Goal: Task Accomplishment & Management: Complete application form

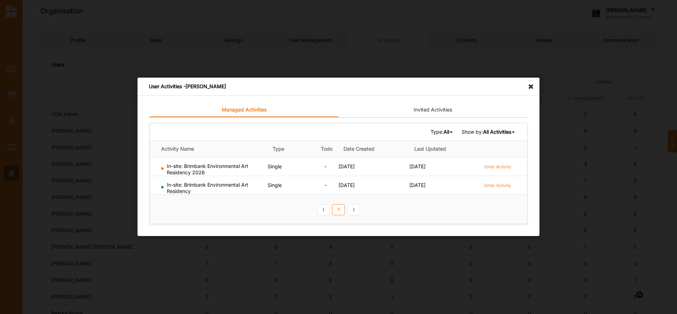
scroll to position [336, 0]
click at [530, 87] on icon at bounding box center [532, 83] width 11 height 11
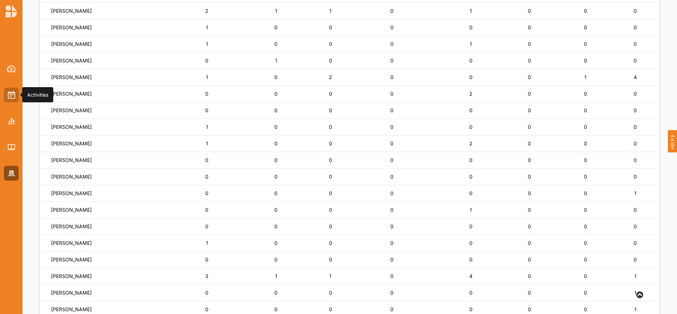
click at [11, 94] on img at bounding box center [11, 95] width 7 height 8
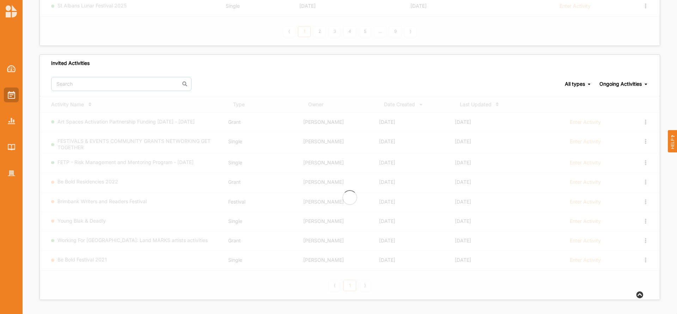
scroll to position [294, 0]
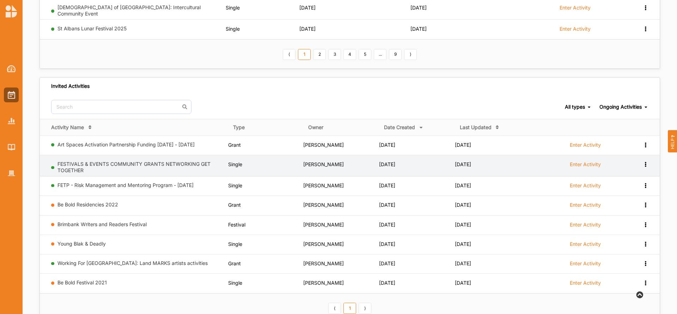
click at [558, 147] on tbody "Art Spaces Activation Partnership Funding [DATE] - [DATE] Grant [PERSON_NAME] […" at bounding box center [350, 214] width 620 height 158
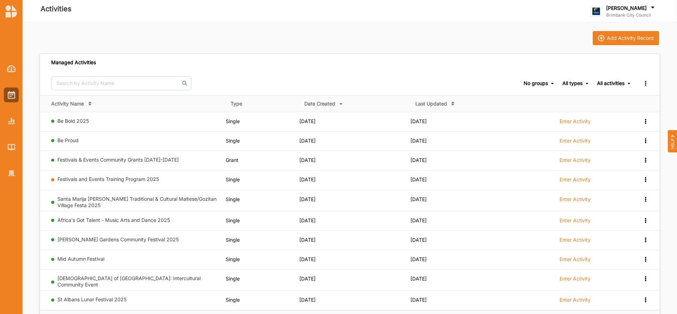
scroll to position [0, 0]
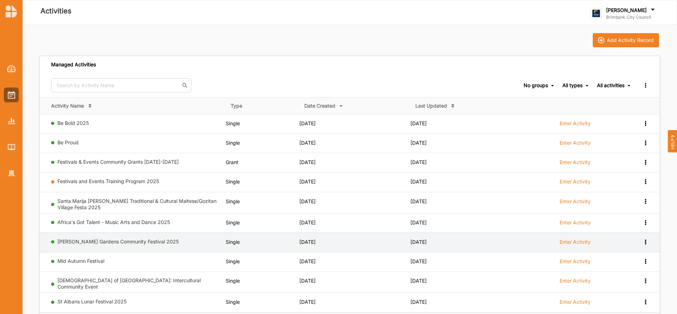
click at [569, 242] on label "Enter Activity" at bounding box center [575, 242] width 31 height 6
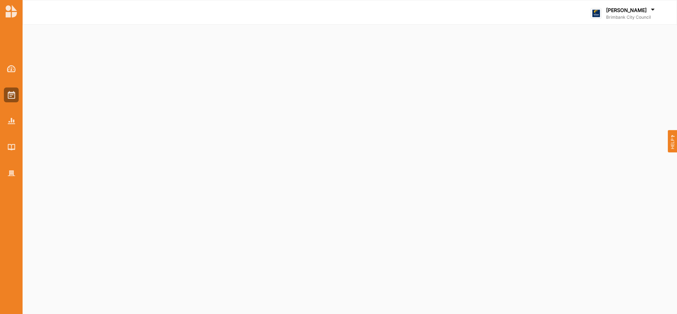
select select "2"
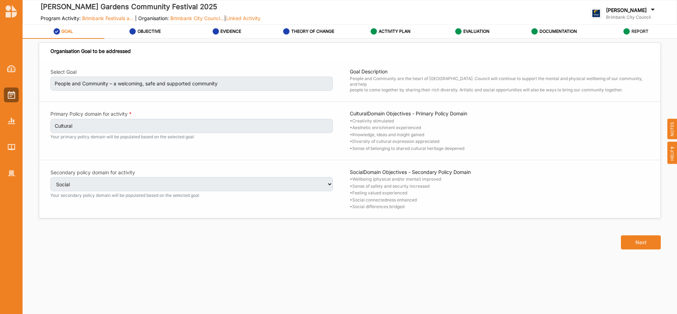
click at [634, 30] on label "REPORT" at bounding box center [640, 32] width 17 height 6
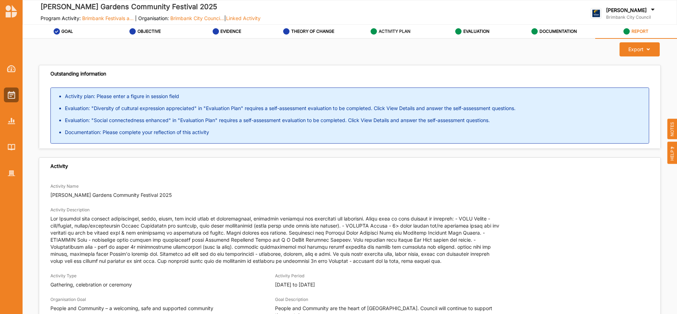
click at [392, 31] on label "ACTIVITY PLAN" at bounding box center [395, 32] width 32 height 6
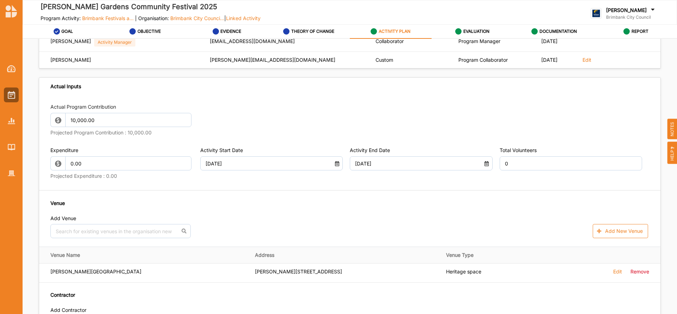
scroll to position [324, 0]
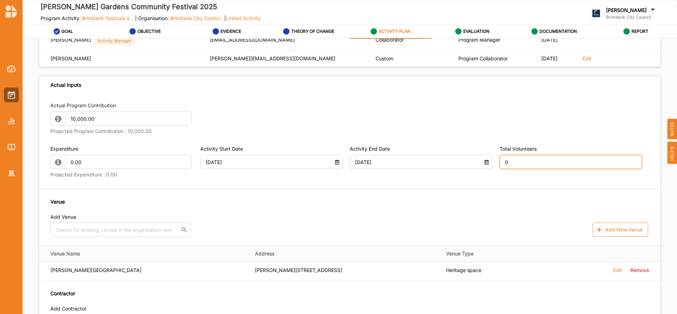
click at [518, 165] on input "0" at bounding box center [571, 162] width 143 height 14
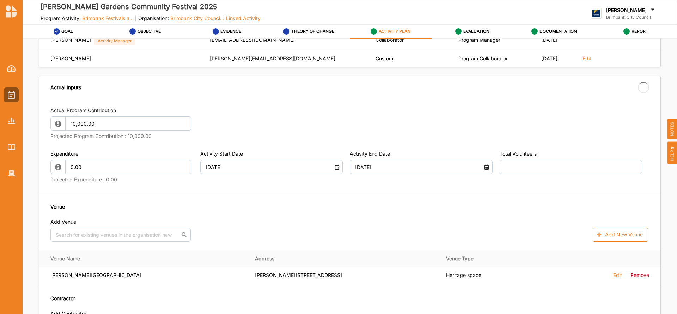
type input "0"
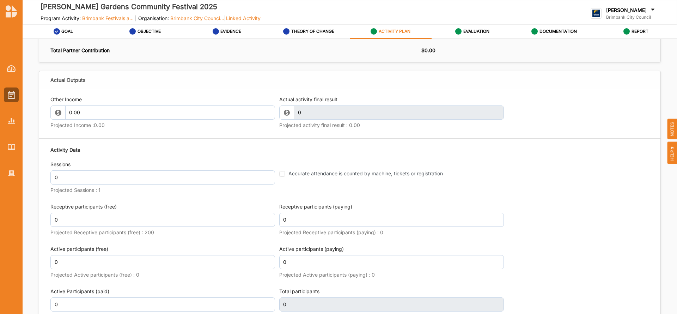
scroll to position [787, 0]
type input "12"
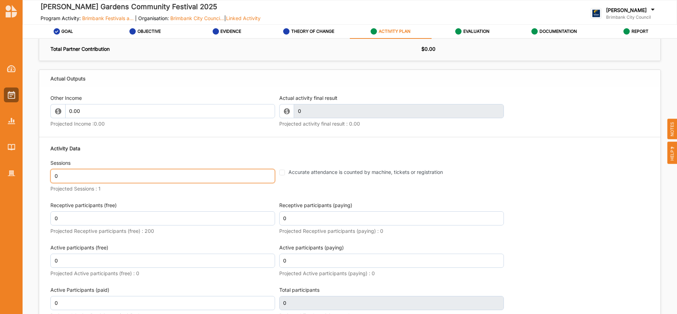
click at [72, 177] on input "0" at bounding box center [162, 176] width 225 height 14
type input "1"
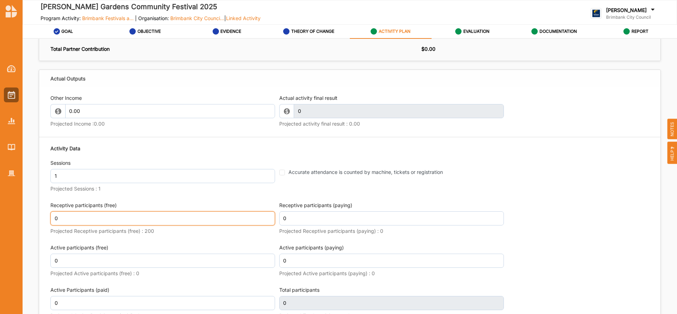
click at [74, 215] on div "Receptive participants (free) 0 Projected Receptive participants (free) : 200" at bounding box center [162, 219] width 225 height 35
type input "400"
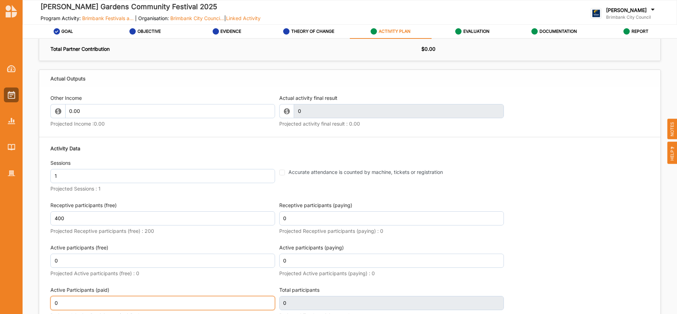
click at [84, 300] on div "Active Participants (paid) 0 Projected Active Participants (paid) : 0" at bounding box center [162, 303] width 225 height 35
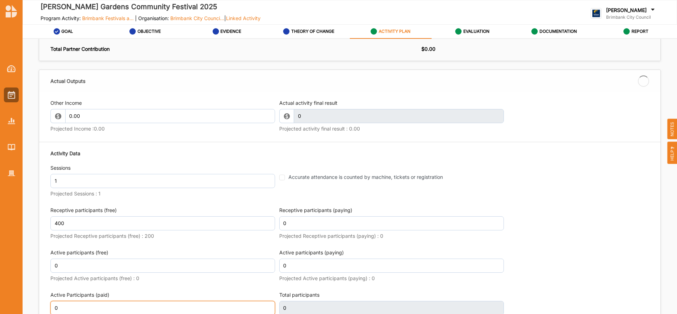
type input "400"
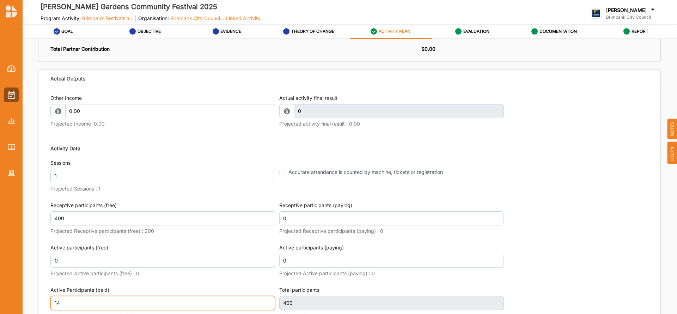
scroll to position [943, 0]
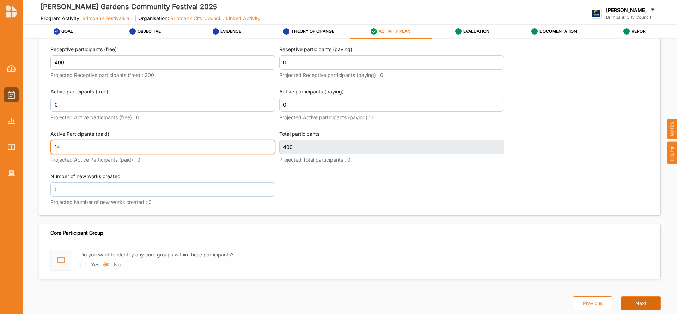
type input "14"
click at [634, 301] on button "Next" at bounding box center [641, 303] width 40 height 14
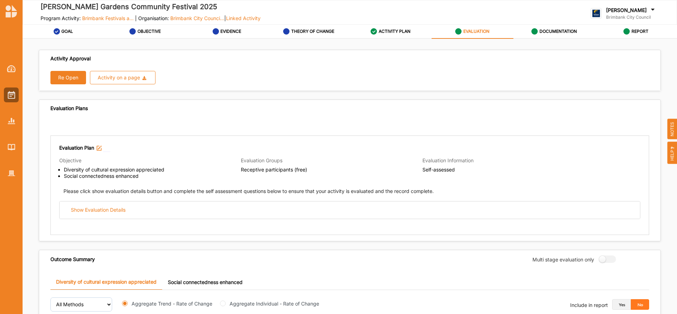
click at [621, 306] on button "Yes" at bounding box center [621, 304] width 19 height 11
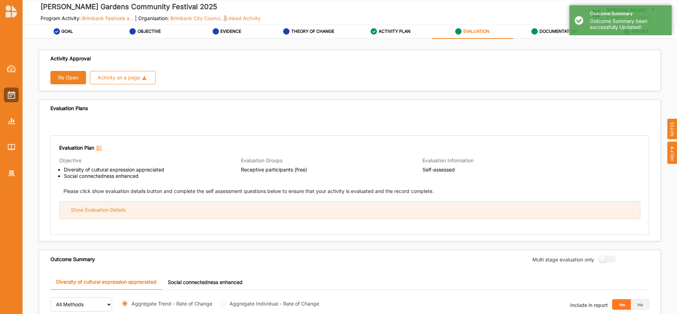
click at [205, 212] on div "Show Evaluation Details" at bounding box center [350, 209] width 581 height 17
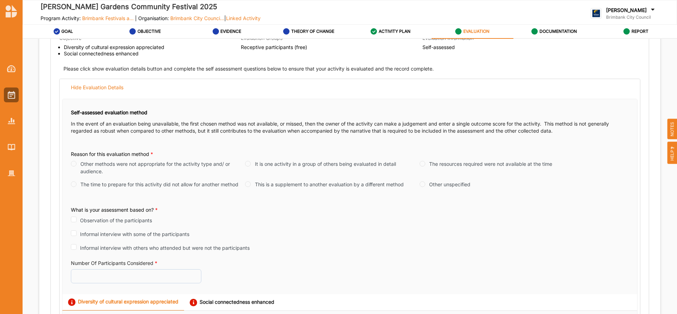
scroll to position [137, 0]
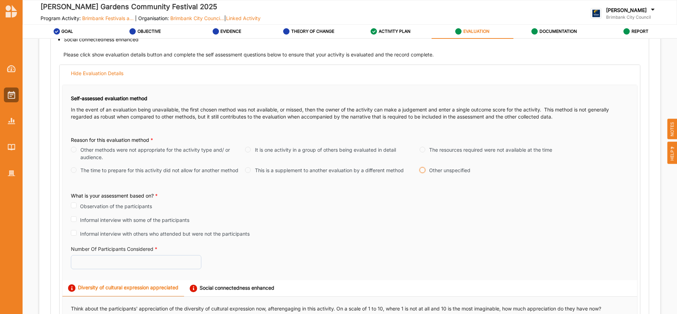
click at [423, 170] on input "Other unspecified" at bounding box center [423, 170] width 6 height 6
radio input "true"
click at [76, 206] on input "Observation of the participants" at bounding box center [74, 206] width 6 height 6
checkbox input "true"
click at [92, 263] on input "Number Of Participants Considered *" at bounding box center [136, 261] width 131 height 14
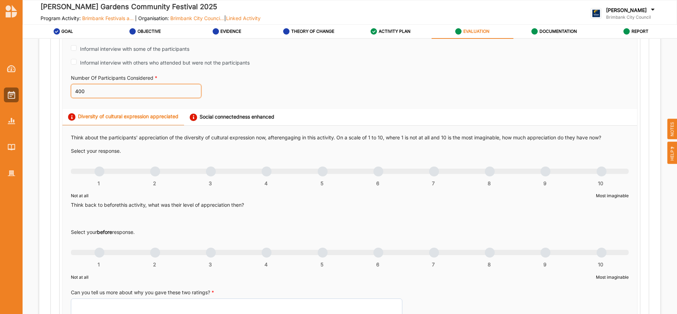
scroll to position [310, 0]
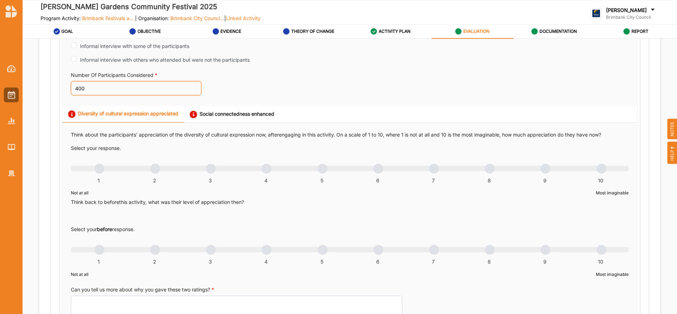
type input "400"
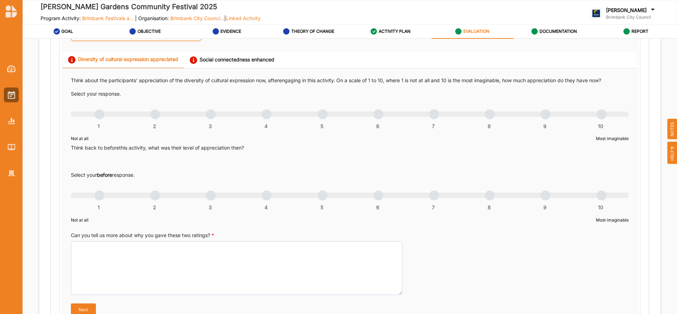
scroll to position [369, 0]
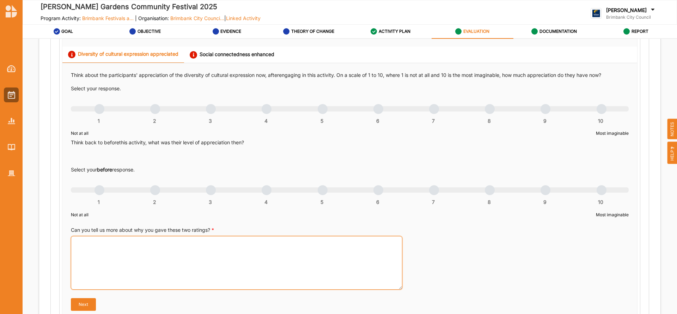
click at [130, 250] on textarea "Can you tell us more about why you gave these two ratings? *" at bounding box center [237, 263] width 332 height 54
paste textarea "The festival featured a lively and diverse program of live music, dance perform…"
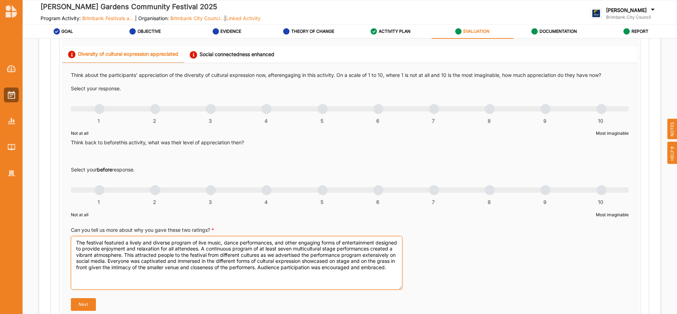
type textarea "The festival featured a lively and diverse program of live music, dance perform…"
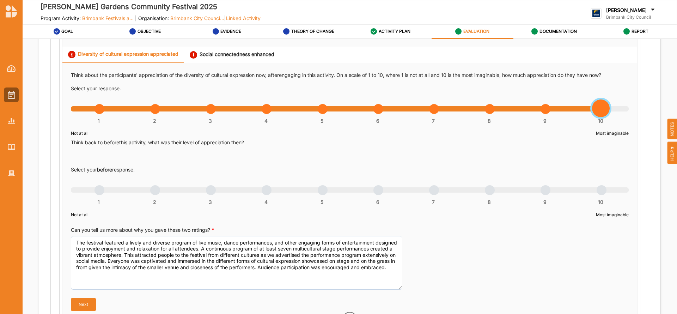
click at [600, 110] on div "1 2 3 4 5 6 7 8 9 10" at bounding box center [350, 112] width 558 height 5
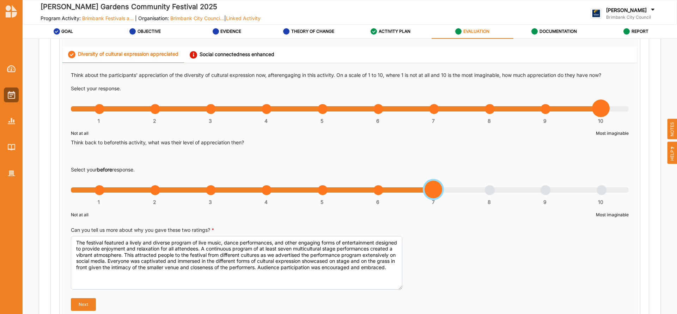
click at [433, 191] on div "1 2 3 4 5 6 7 8 9 10" at bounding box center [350, 193] width 558 height 5
click at [376, 191] on div "1 2 3 4 5 6 7 8 9 10" at bounding box center [350, 193] width 558 height 5
radio input "true"
click at [83, 305] on button "Next" at bounding box center [83, 304] width 25 height 13
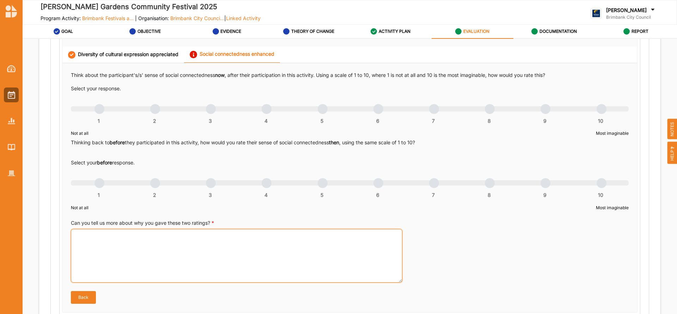
click at [156, 240] on textarea "Can you tell us more about why you gave these two ratings? *" at bounding box center [237, 256] width 332 height 54
paste textarea "The lively and diverse program of live multicultural performances bringing peop…"
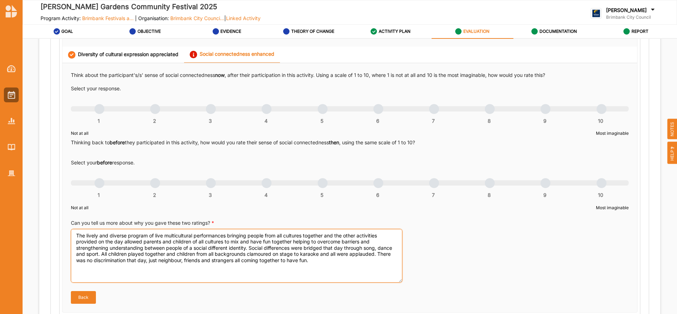
type textarea "The lively and diverse program of live multicultural performances bringing peop…"
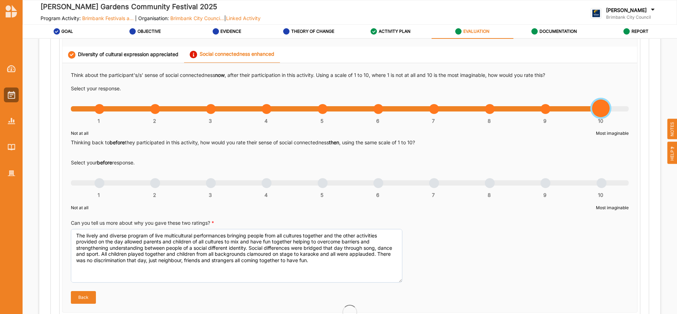
click at [596, 110] on div "1 2 3 4 5 6 7 8 9 10" at bounding box center [350, 112] width 558 height 5
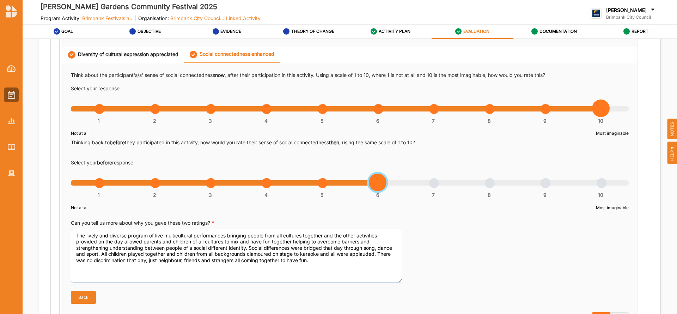
click at [378, 184] on div "1 2 3 4 5 6 7 8 9 10" at bounding box center [350, 186] width 558 height 5
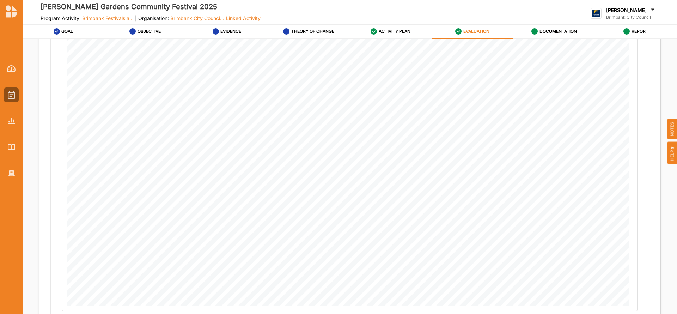
scroll to position [1155, 0]
click at [636, 306] on button "Next" at bounding box center [641, 303] width 40 height 14
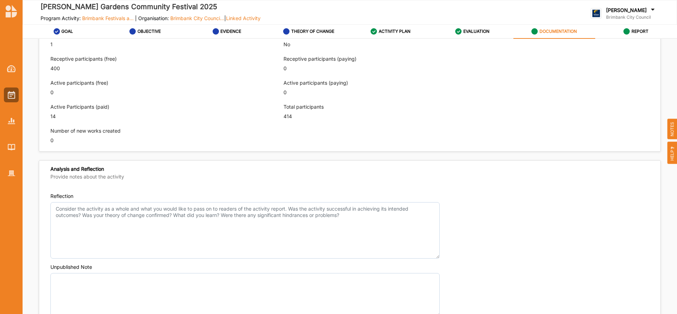
scroll to position [429, 0]
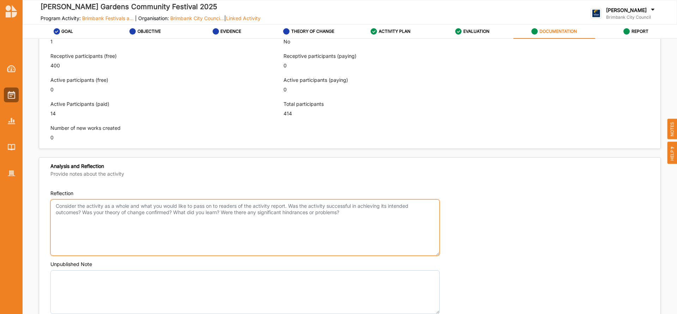
click at [87, 212] on textarea "Reflection" at bounding box center [245, 227] width 390 height 56
paste textarea "OUTCOMES ACHIEVED ACTIVITIES NEW INITIATIVES CHANGES MADE TARGET AUDIENCE HIGHL…"
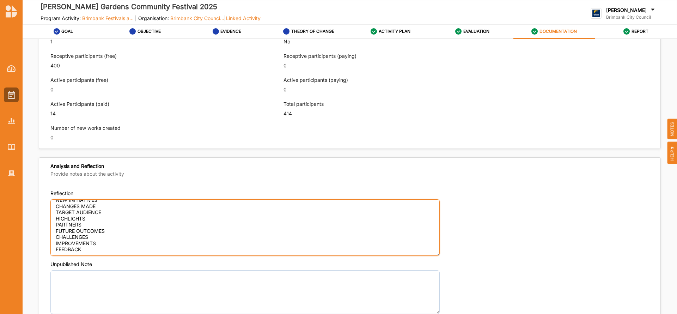
scroll to position [0, 0]
click at [114, 206] on textarea "OUTCOMES ACHIEVED ACTIVITIES NEW INITIATIVES CHANGES MADE TARGET AUDIENCE HIGHL…" at bounding box center [245, 227] width 390 height 56
click at [55, 206] on textarea "OUTCOMES ACHIEVED ACTIVITIES NEW INITIATIVES CHANGES MADE TARGET AUDIENCE HIGHL…" at bounding box center [245, 227] width 390 height 56
click at [63, 204] on textarea "OUTCOMES ACHIEVED ACTIVITIES NEW INITIATIVES CHANGES MADE TARGET AUDIENCE HIGHL…" at bounding box center [245, 227] width 390 height 56
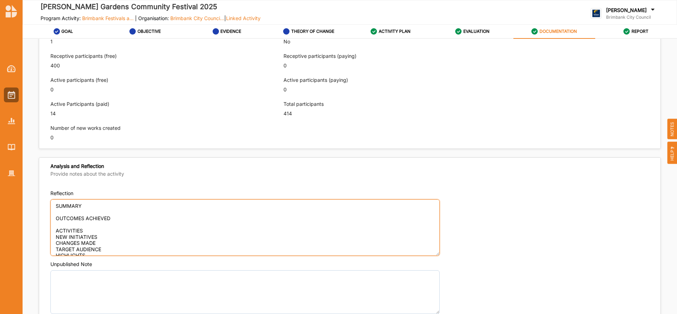
click at [87, 203] on textarea "SUMMARY OUTCOMES ACHIEVED ACTIVITIES NEW INITIATIVES CHANGES MADE TARGET AUDIEN…" at bounding box center [245, 227] width 390 height 56
click at [55, 219] on textarea "SUMMARY OUTCOMES ACHIEVED ACTIVITIES NEW INITIATIVES CHANGES MADE TARGET AUDIEN…" at bounding box center [245, 227] width 390 height 56
click at [143, 205] on textarea "SUMMARY & OUTCOMES ACHIEVED ACTIVITIES NEW INITIATIVES CHANGES MADE TARGET AUDI…" at bounding box center [245, 227] width 390 height 56
paste textarea "The festival featured a lively and diverse program of live music, dance perform…"
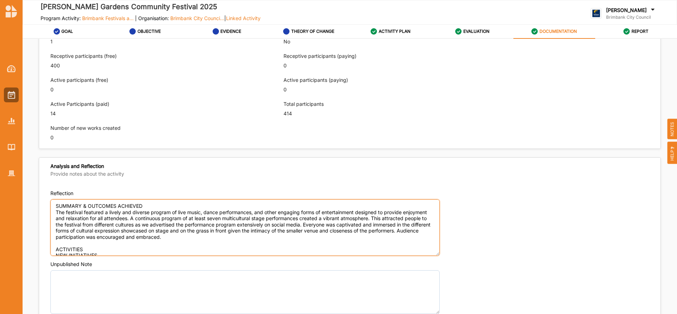
click at [87, 248] on textarea "SUMMARY & OUTCOMES ACHIEVED The festival featured a lively and diverse program …" at bounding box center [245, 227] width 390 height 56
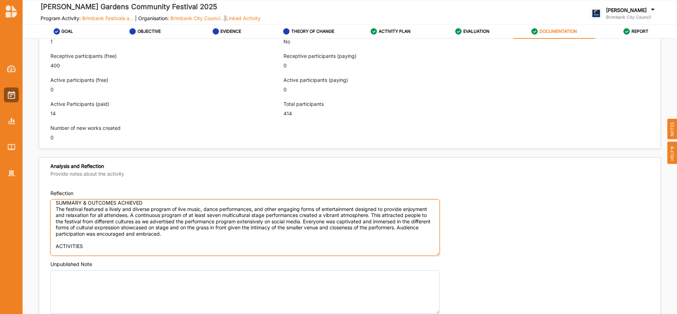
paste textarea "LORE Ipsumd – sit a consectet adipi eli seddoeiu temporinc utla etd magnaa, eni…"
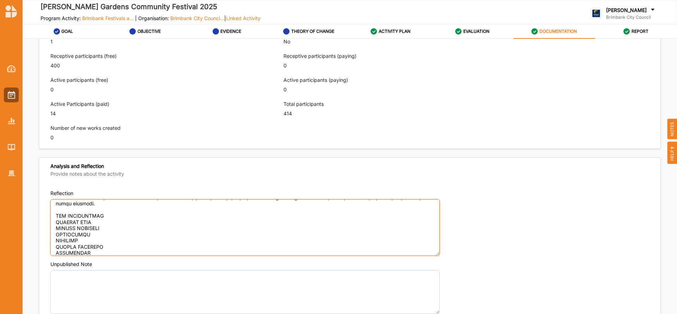
scroll to position [169, 0]
click at [116, 210] on textarea "Reflection" at bounding box center [245, 227] width 390 height 56
paste textarea "A key strength of the event is its layout, built around four distinct "activity…"
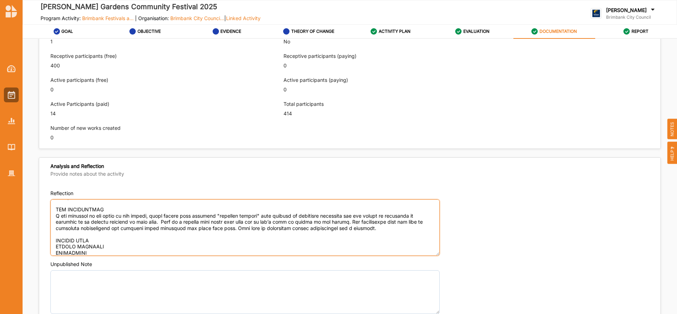
click at [105, 238] on textarea "Reflection" at bounding box center [245, 227] width 390 height 56
paste textarea "There were no changes to the original proposal put forward for council funding."
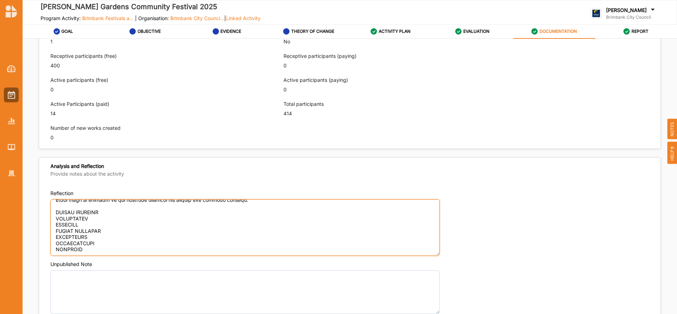
click at [106, 207] on textarea "Reflection" at bounding box center [245, 227] width 390 height 56
paste textarea "Young families. New strategy was to speak to Marketing person and Sunshine Busi…"
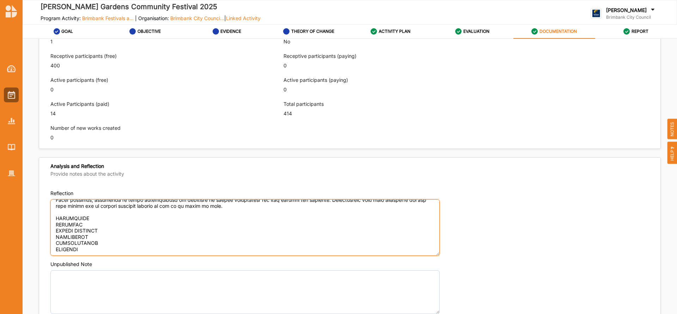
scroll to position [265, 0]
click at [92, 215] on textarea "Reflection" at bounding box center [245, 227] width 390 height 56
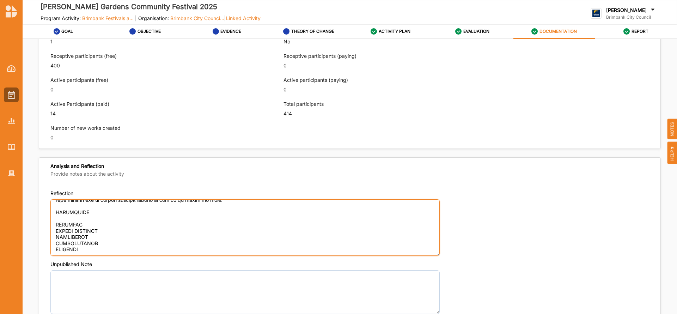
paste textarea "All the multicultural performances. Because of the close proximity of the perfo…"
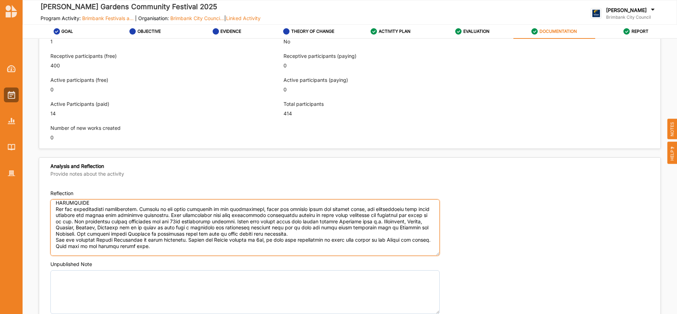
scroll to position [315, 0]
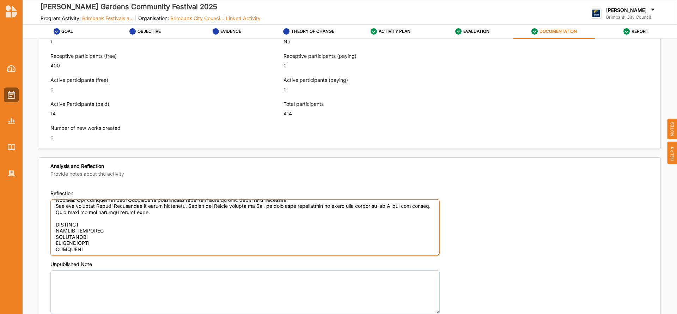
click at [87, 216] on textarea "Reflection" at bounding box center [245, 227] width 390 height 56
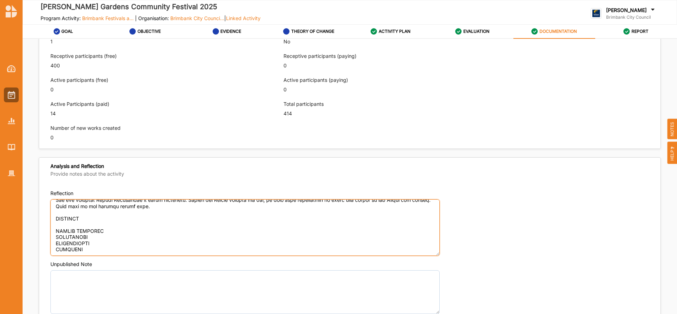
paste textarea "NT Productions; Westgate Party Hire; [PERSON_NAME] Real Estate; Bunnings Sunshi…"
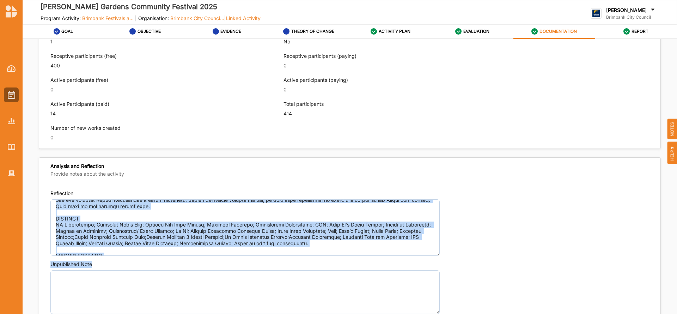
drag, startPoint x: 674, startPoint y: 225, endPoint x: 675, endPoint y: 258, distance: 32.9
click at [675, 258] on div "Final Activity Description Please ensure that the description accurately reflec…" at bounding box center [350, 178] width 655 height 279
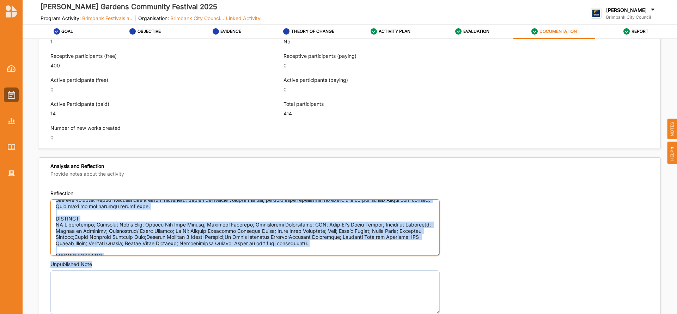
scroll to position [346, 0]
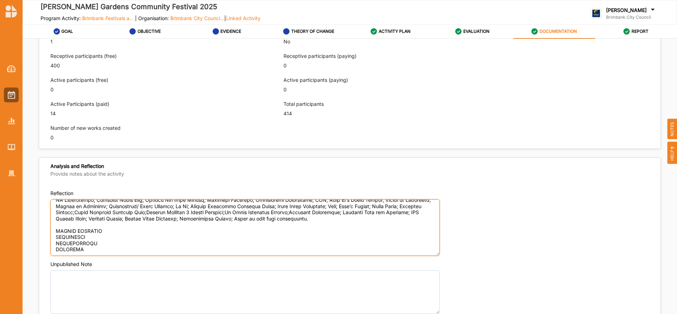
click at [109, 224] on textarea "Reflection" at bounding box center [245, 227] width 390 height 56
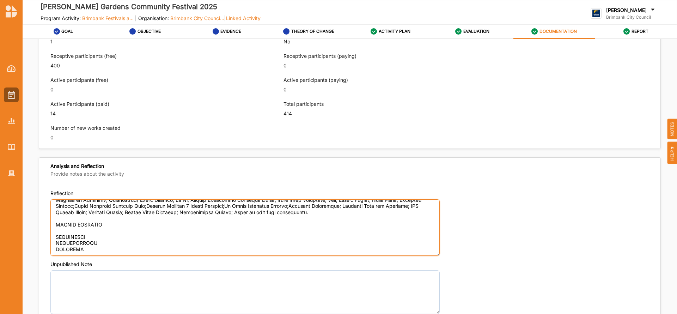
paste textarea "We believe that there was a strengthening of community bonds, increased social …"
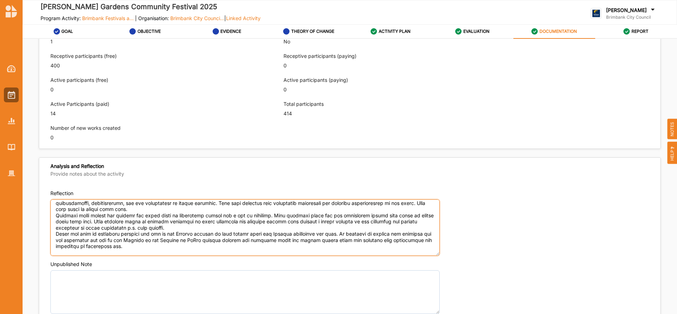
scroll to position [408, 0]
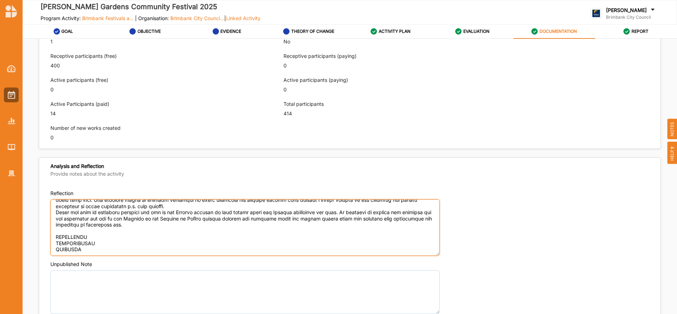
click at [94, 229] on textarea "Reflection" at bounding box center [245, 227] width 390 height 56
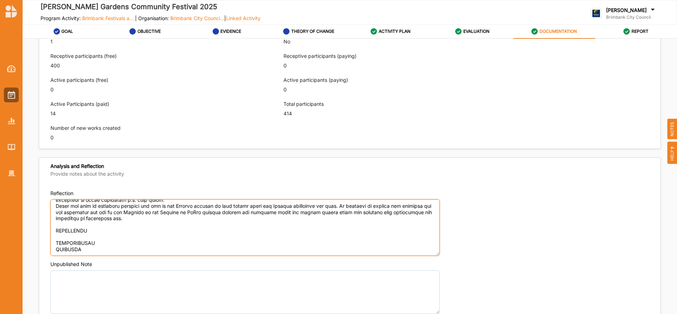
paste textarea "We didn't have an ambulant toilet though there is a ramp to the toilets at the …"
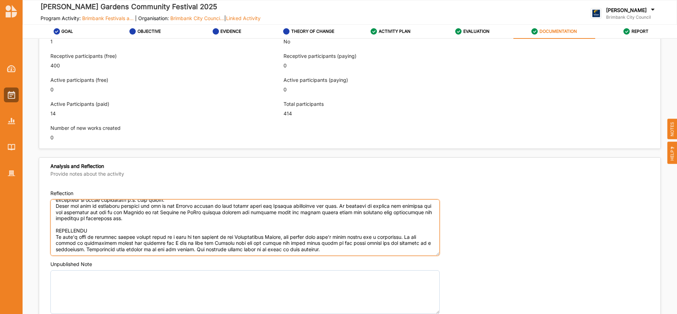
scroll to position [472, 0]
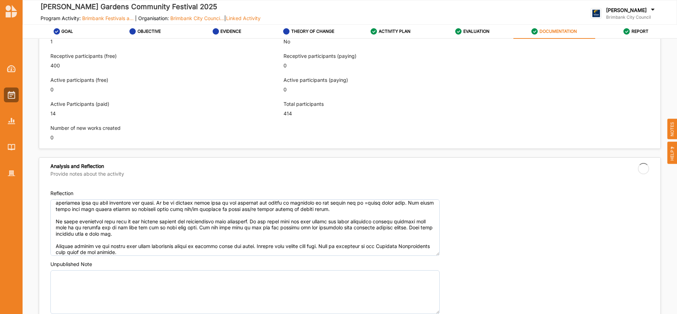
click at [91, 121] on div "Number of new works created 0" at bounding box center [162, 133] width 225 height 24
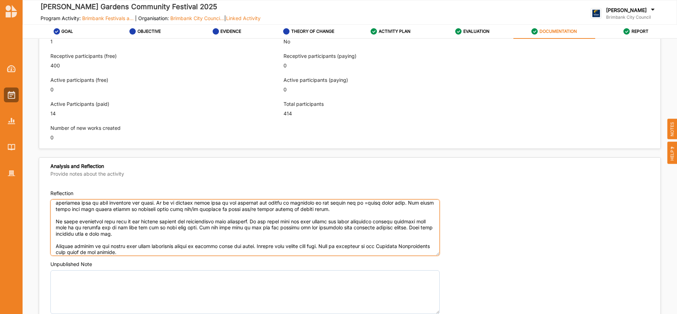
click at [119, 252] on textarea "Reflection" at bounding box center [245, 227] width 390 height 56
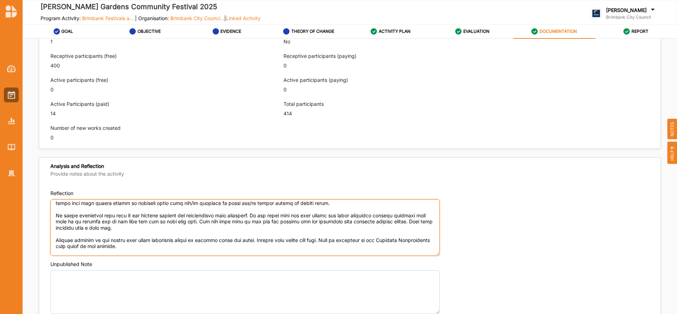
scroll to position [500, 0]
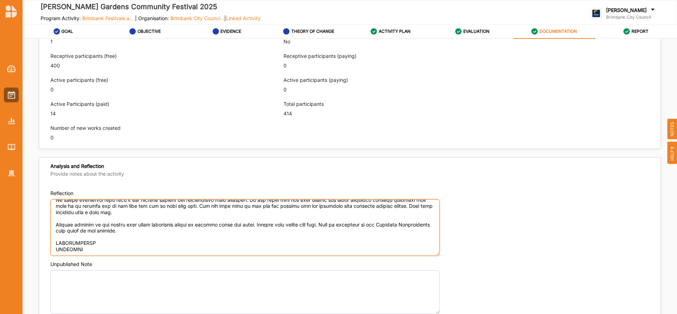
click at [102, 236] on textarea "Reflection" at bounding box center [245, 227] width 390 height 56
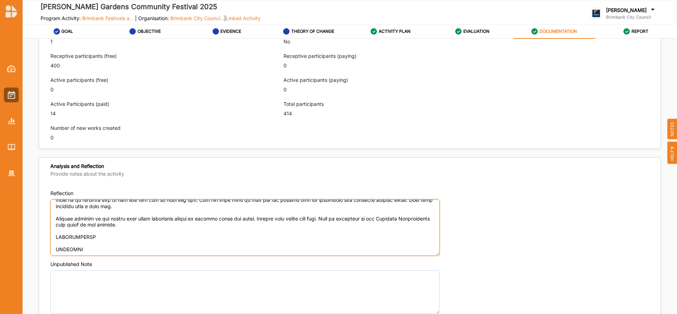
paste textarea "We would build on the following changes we had made this year that proved to ma…"
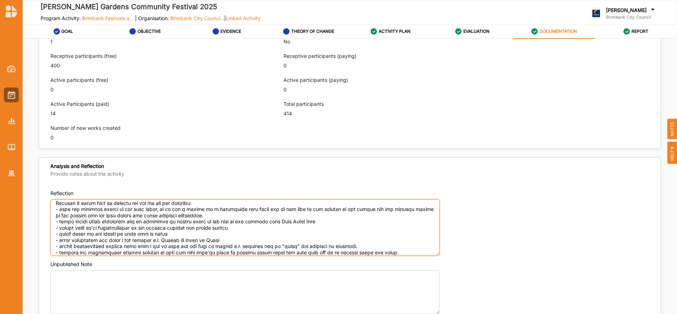
scroll to position [580, 0]
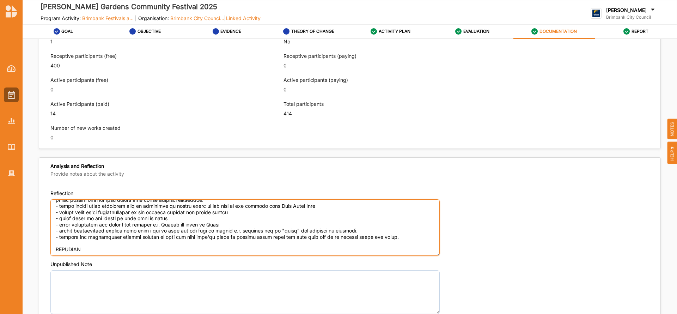
click at [102, 251] on textarea "Reflection" at bounding box center [245, 227] width 390 height 56
paste textarea "Some of the questions asked in the application for funding are not easy to foll…"
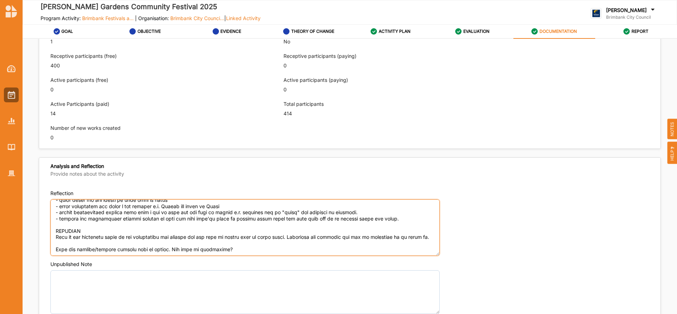
scroll to position [614, 0]
paste textarea "Session on how to complete the costing section only. Have a networking meet and…"
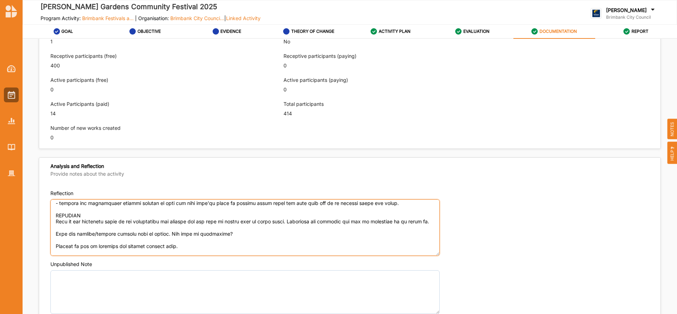
scroll to position [633, 0]
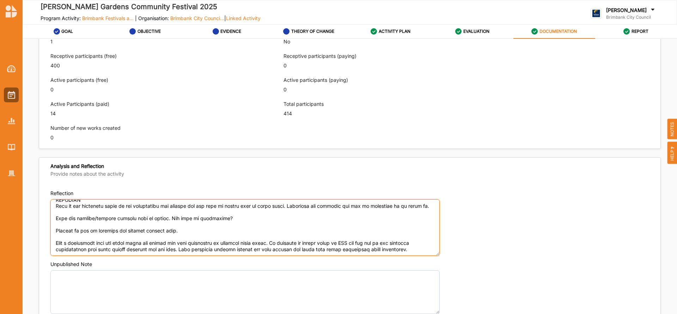
type textarea "LOREMIP & DOLORSIT AMETCONS Adi elitsedd eiusmodt i utlabo etd magnaal enimadm …"
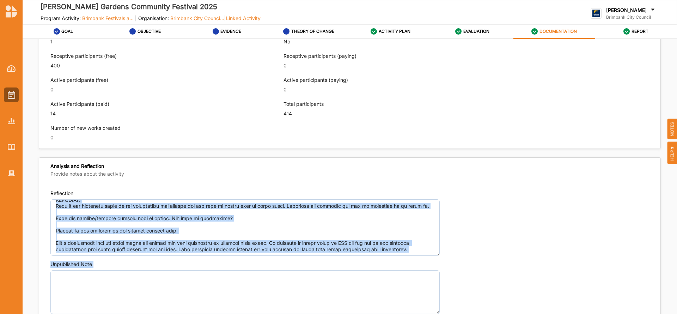
drag, startPoint x: 674, startPoint y: 208, endPoint x: 677, endPoint y: 270, distance: 62.2
click at [677, 270] on div "Final Activity Description Please ensure that the description accurately reflec…" at bounding box center [350, 178] width 655 height 279
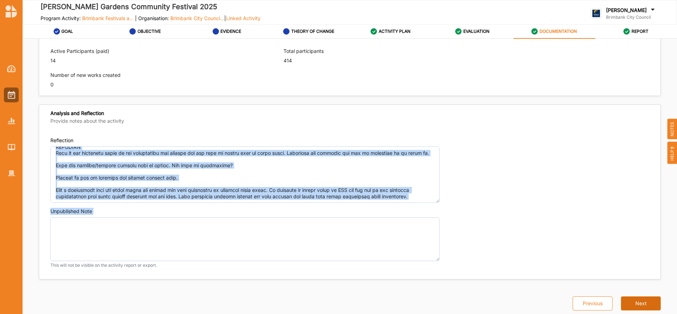
click at [639, 305] on button "Next" at bounding box center [641, 303] width 40 height 14
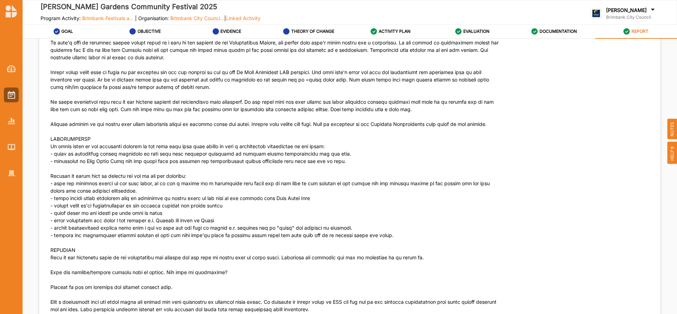
scroll to position [2386, 0]
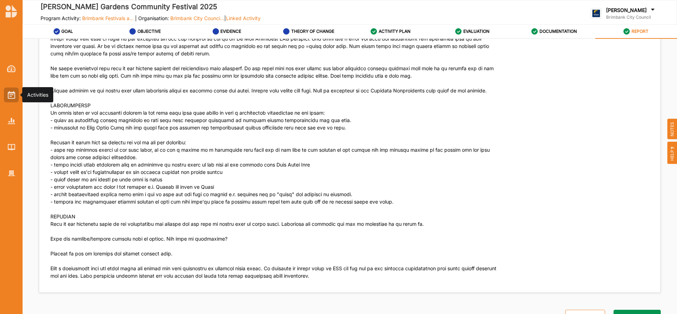
click at [10, 98] on img at bounding box center [11, 95] width 7 height 8
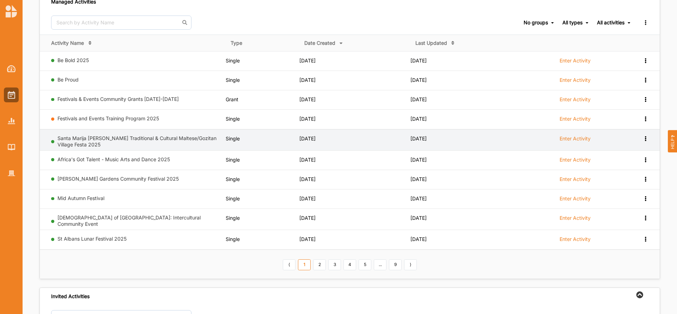
scroll to position [64, 0]
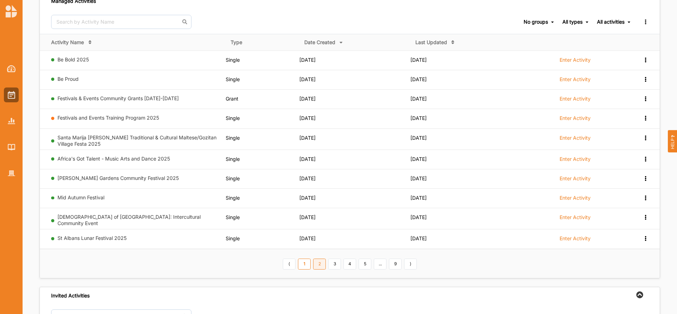
click at [318, 264] on link "2" at bounding box center [319, 264] width 13 height 11
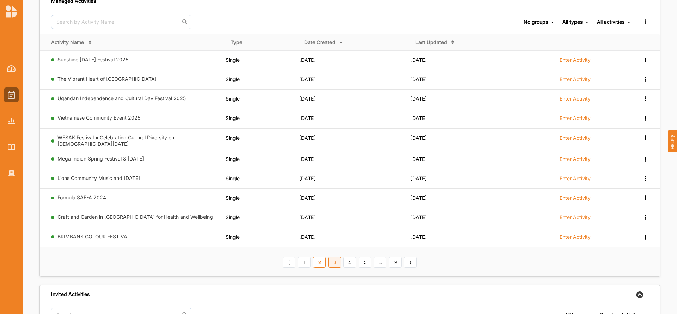
click at [337, 261] on link "3" at bounding box center [334, 262] width 13 height 11
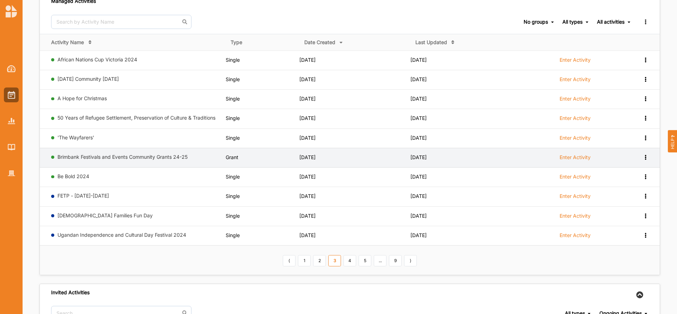
click at [565, 155] on label "Enter Activity" at bounding box center [575, 157] width 31 height 6
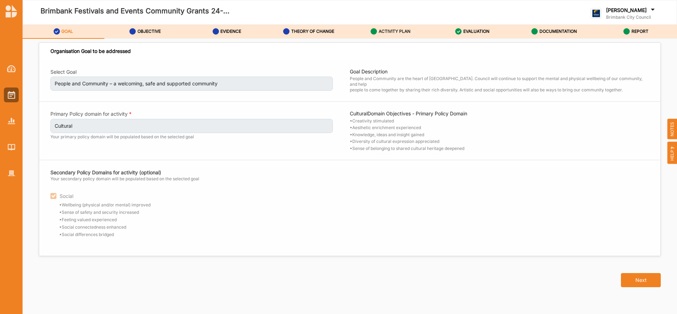
click at [393, 31] on label "ACTIVITY PLAN" at bounding box center [395, 32] width 32 height 6
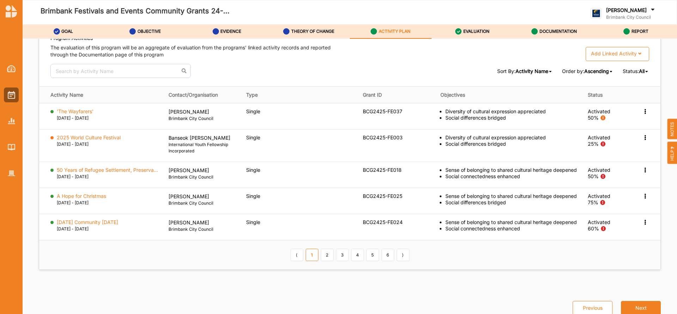
scroll to position [1064, 0]
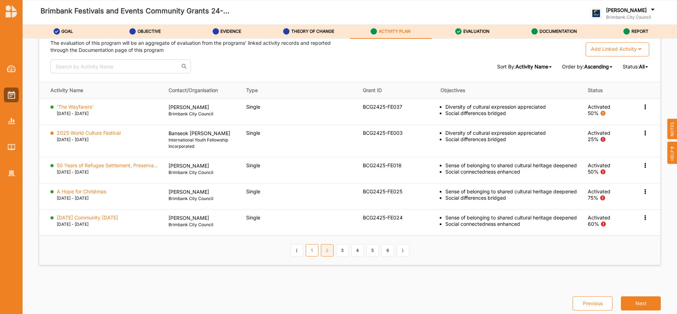
click at [324, 256] on link "2" at bounding box center [327, 250] width 13 height 12
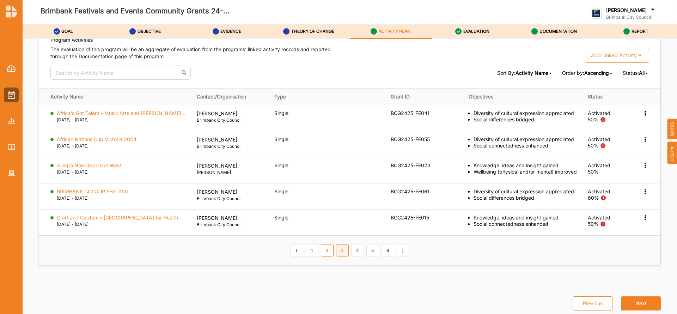
click at [343, 253] on link "3" at bounding box center [342, 250] width 13 height 12
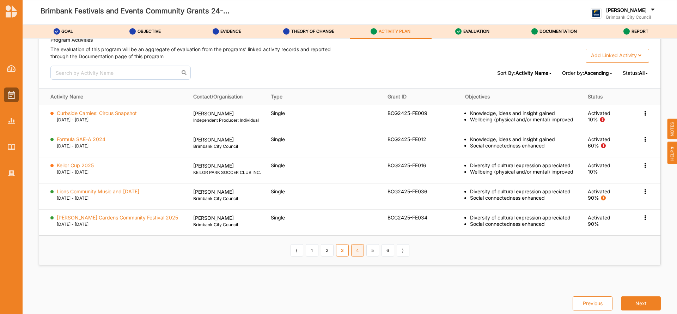
click at [359, 256] on link "4" at bounding box center [357, 250] width 13 height 12
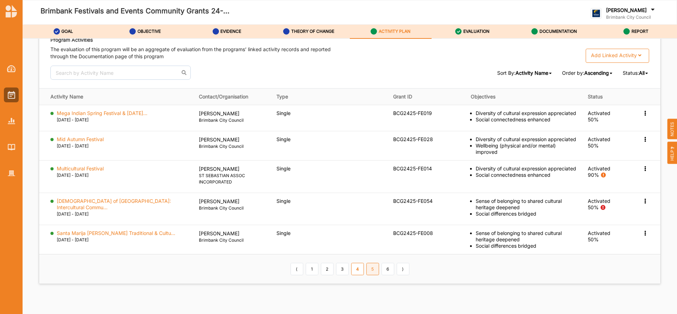
click at [373, 263] on link "5" at bounding box center [373, 269] width 13 height 12
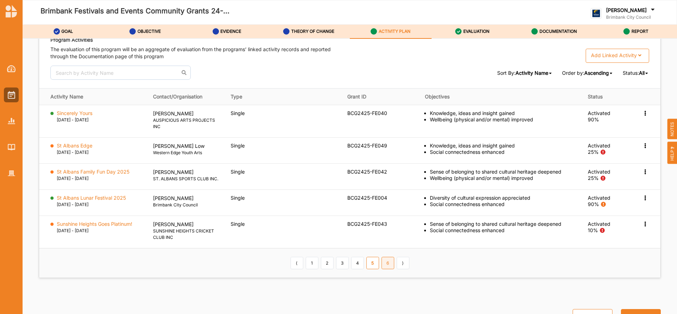
click at [387, 261] on link "6" at bounding box center [388, 263] width 13 height 12
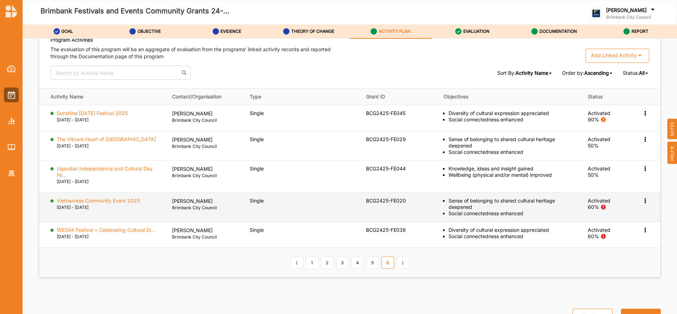
scroll to position [1047, 0]
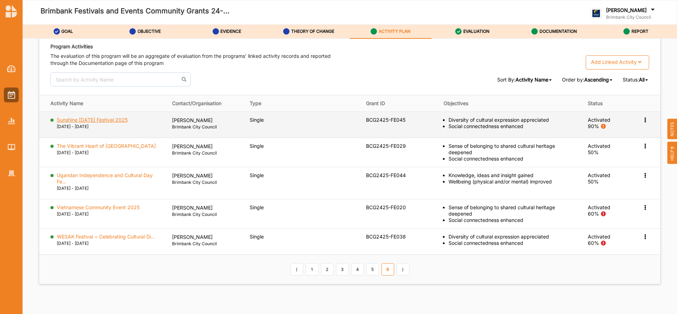
drag, startPoint x: 141, startPoint y: 123, endPoint x: 149, endPoint y: 138, distance: 16.6
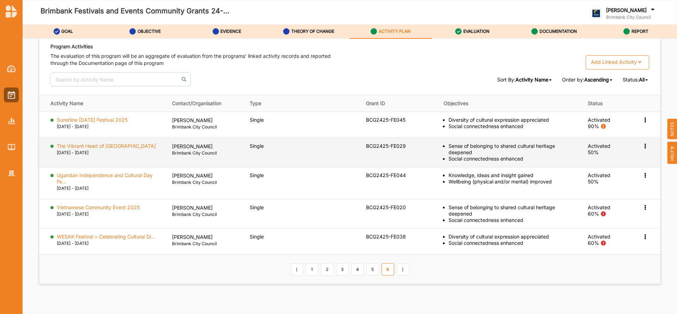
click at [128, 123] on label "Sunshine [DATE] Festival 2025" at bounding box center [92, 120] width 71 height 6
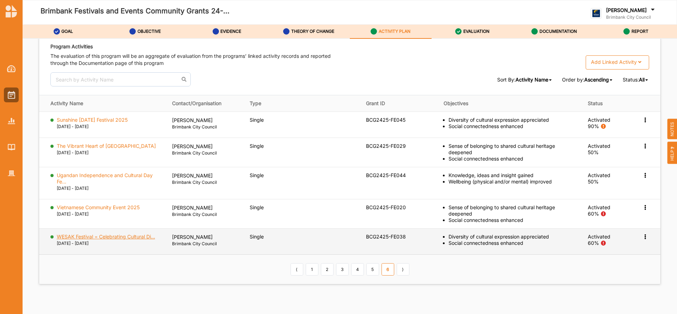
click at [145, 238] on label "WESAK Festival = Celebrating Cultural Di..." at bounding box center [106, 237] width 98 height 6
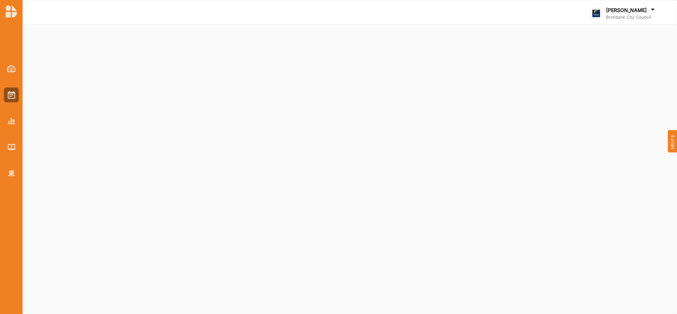
select select "2"
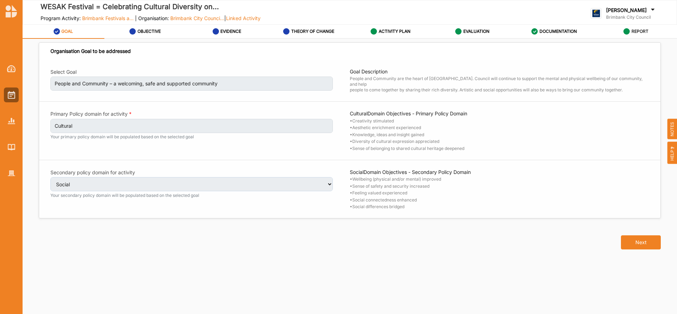
click at [634, 30] on label "REPORT" at bounding box center [640, 32] width 17 height 6
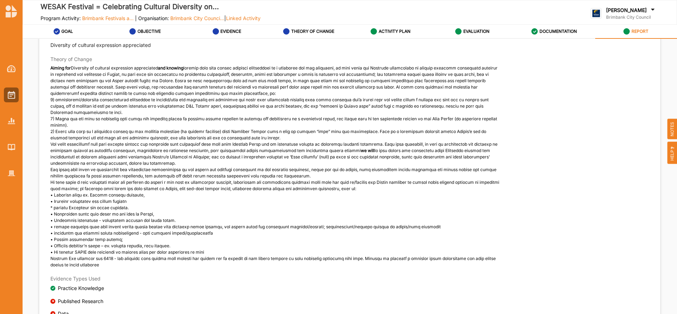
scroll to position [66, 0]
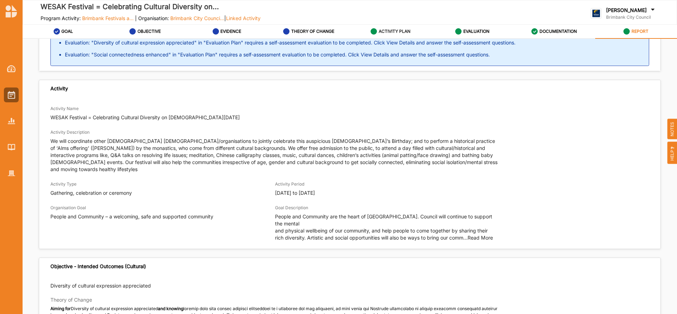
click at [395, 30] on label "ACTIVITY PLAN" at bounding box center [395, 32] width 32 height 6
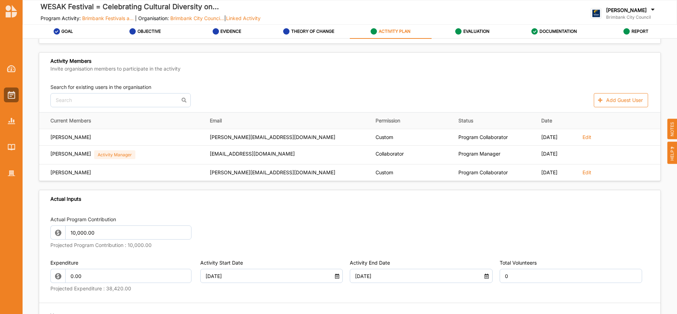
scroll to position [244, 0]
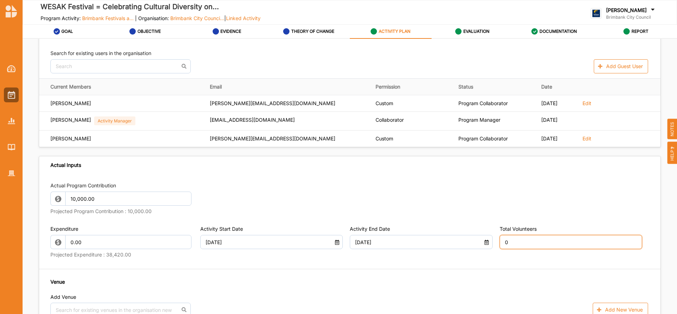
click at [512, 242] on input "0" at bounding box center [571, 242] width 143 height 14
type input "26"
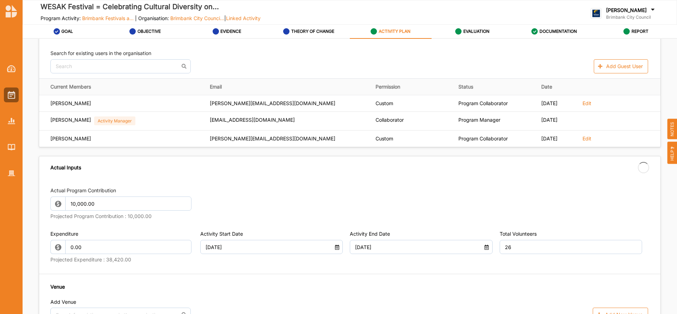
click at [454, 268] on div "Actual Program Contribution 10,000.00 Projected Program Contribution : 10,000.0…" at bounding box center [350, 300] width 622 height 243
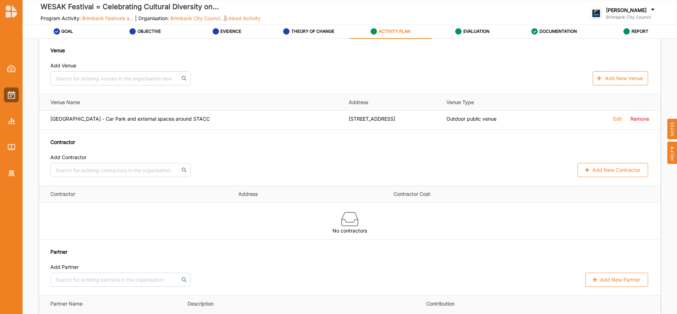
scroll to position [477, 0]
click at [607, 79] on button "Add New Venue" at bounding box center [620, 77] width 55 height 14
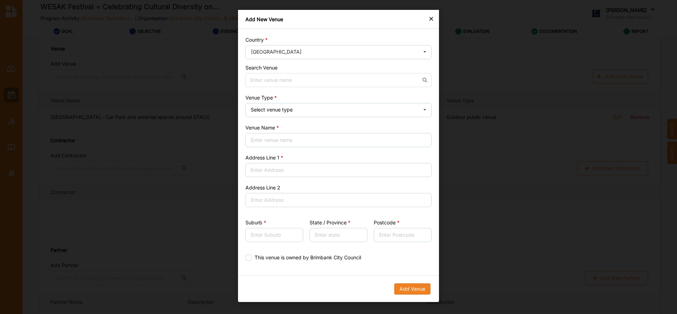
drag, startPoint x: 411, startPoint y: 267, endPoint x: 421, endPoint y: 135, distance: 132.7
click at [411, 267] on div "Country Australia Afghanistan Åland Islands Albania Algeria American Samoa Ando…" at bounding box center [338, 152] width 201 height 246
click at [433, 20] on div "×" at bounding box center [432, 18] width 6 height 8
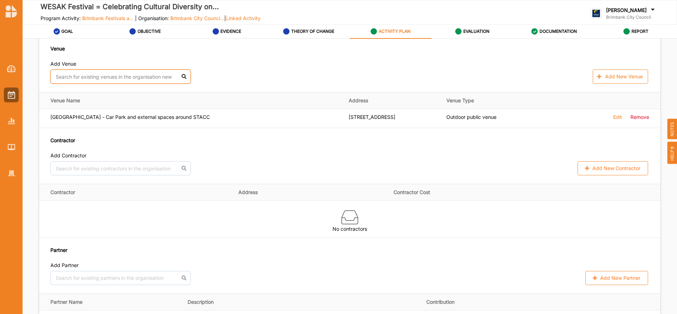
click at [70, 78] on input "text" at bounding box center [120, 77] width 140 height 14
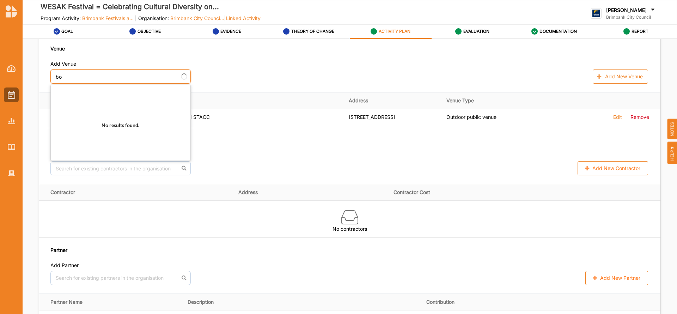
type input "bow"
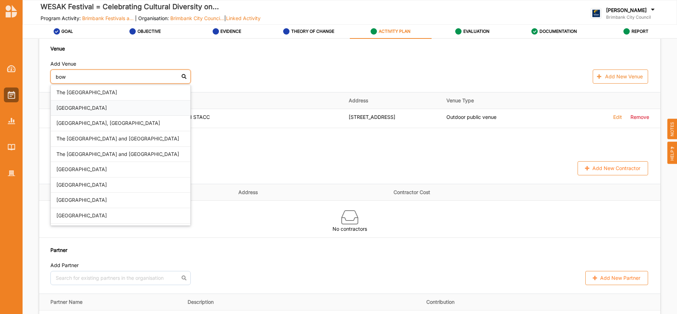
click at [74, 107] on div "Bowery Theatre" at bounding box center [121, 109] width 140 height 16
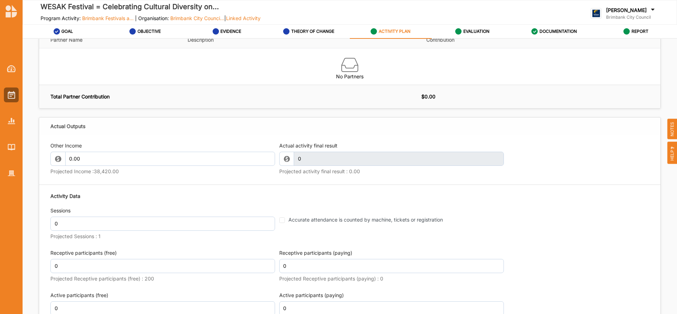
scroll to position [753, 0]
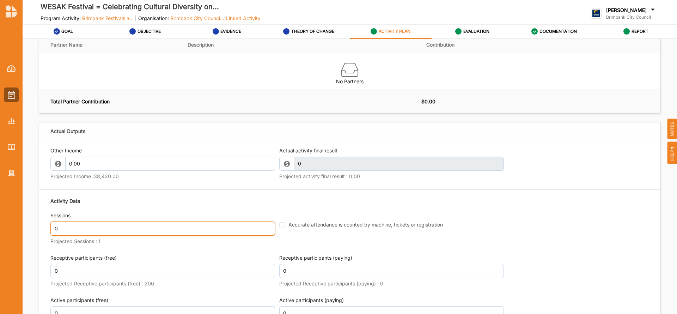
click at [67, 230] on input "0" at bounding box center [162, 229] width 225 height 14
type input "1"
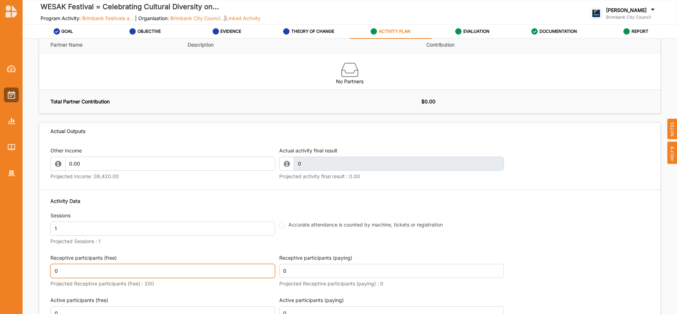
click at [85, 269] on input "0" at bounding box center [162, 271] width 225 height 14
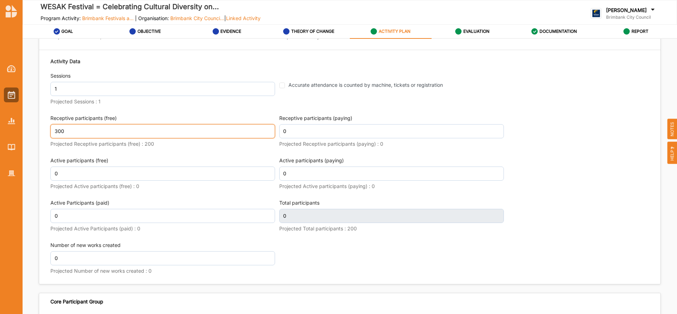
scroll to position [896, 0]
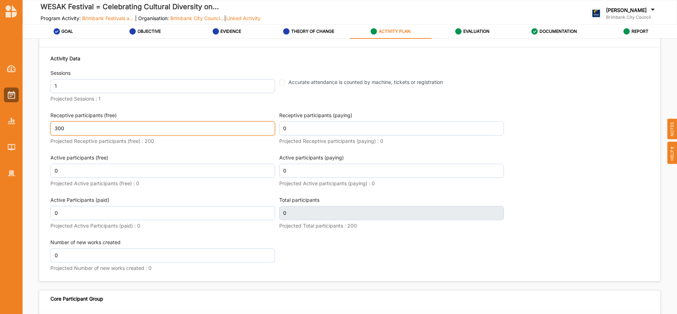
type input "300"
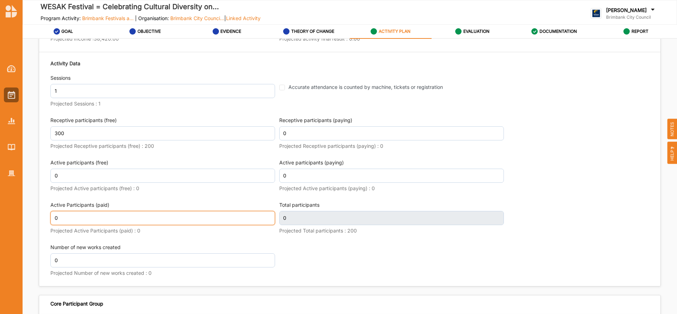
scroll to position [901, 0]
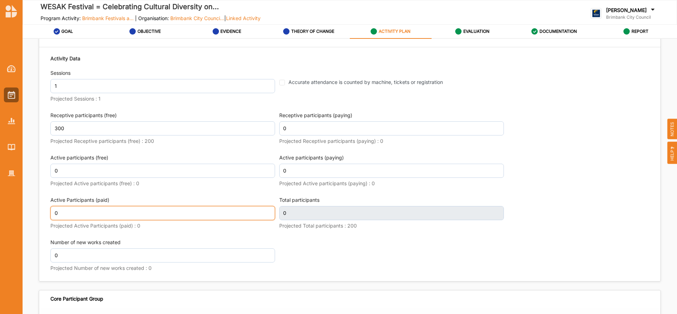
click at [74, 209] on input "0" at bounding box center [162, 213] width 225 height 14
type input "300"
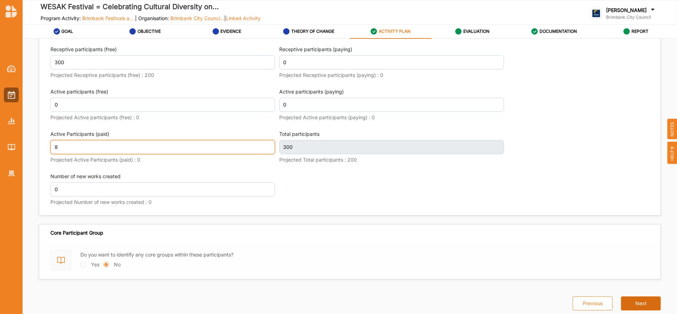
type input "8"
click at [640, 303] on button "Next" at bounding box center [641, 303] width 40 height 14
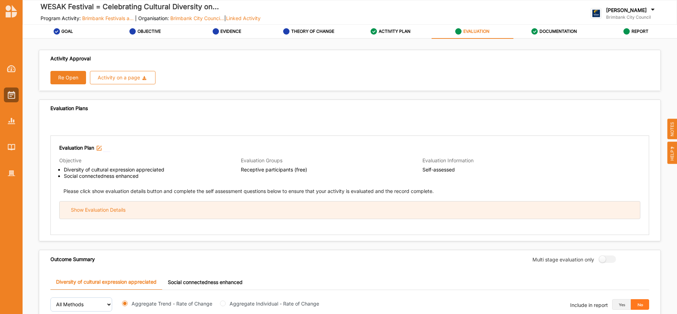
click at [202, 211] on div "Show Evaluation Details" at bounding box center [350, 209] width 581 height 17
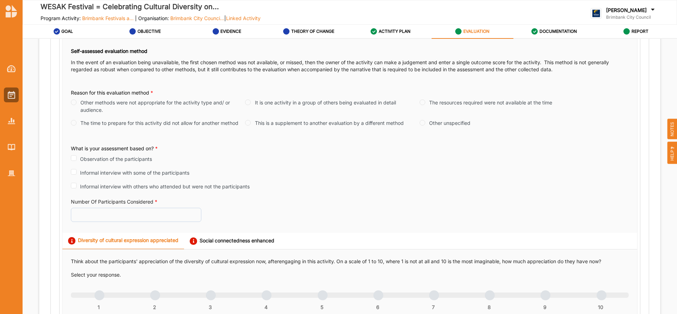
scroll to position [179, 0]
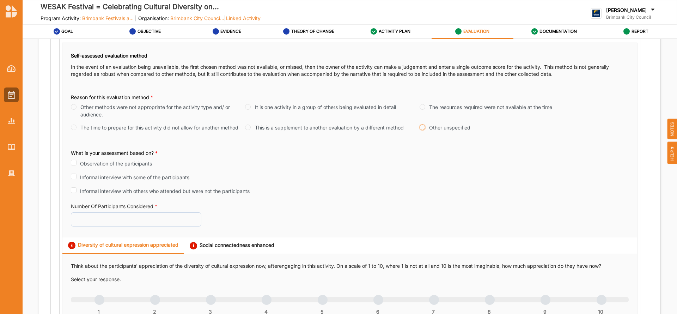
click at [422, 127] on input "Other unspecified" at bounding box center [423, 128] width 6 height 6
radio input "true"
click at [73, 162] on input "Observation of the participants" at bounding box center [74, 163] width 6 height 6
checkbox input "true"
click at [88, 222] on input "Number Of Participants Considered *" at bounding box center [136, 219] width 131 height 14
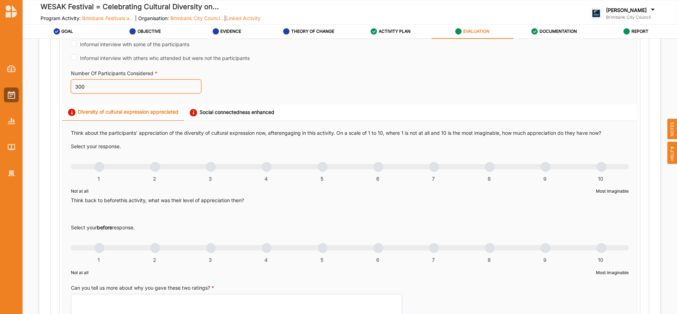
scroll to position [327, 0]
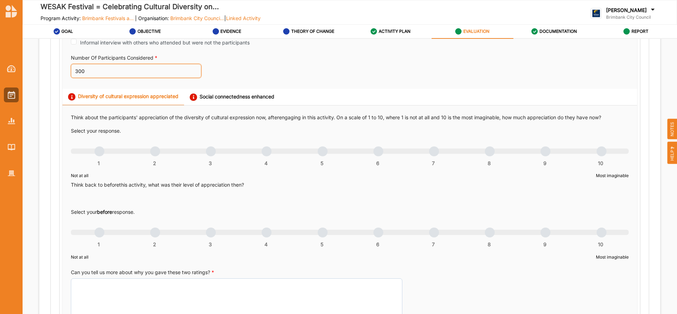
type input "300"
click at [373, 169] on div "Select your response. 1 2 3 4 5 6 7 8 9 10 Not at all Most imaginable Think bac…" at bounding box center [350, 194] width 558 height 135
